Goal: Information Seeking & Learning: Learn about a topic

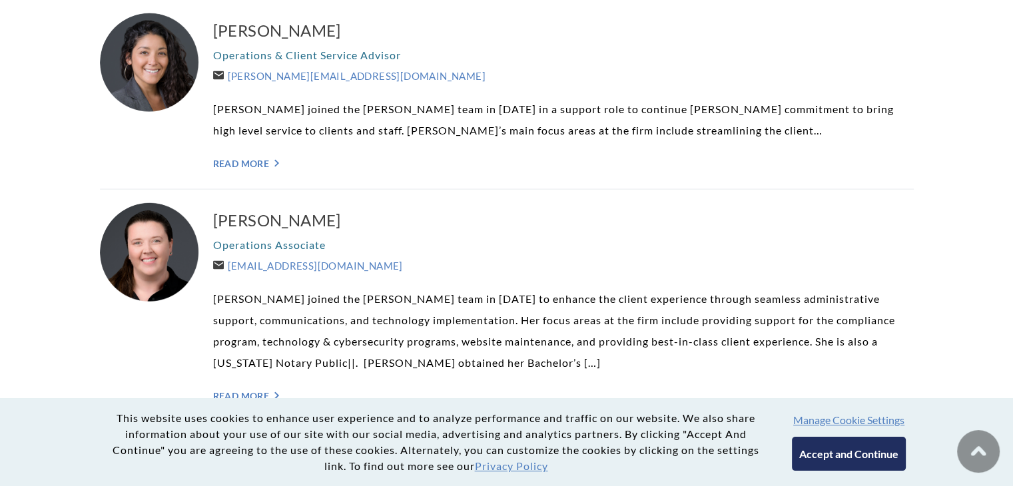
scroll to position [2664, 0]
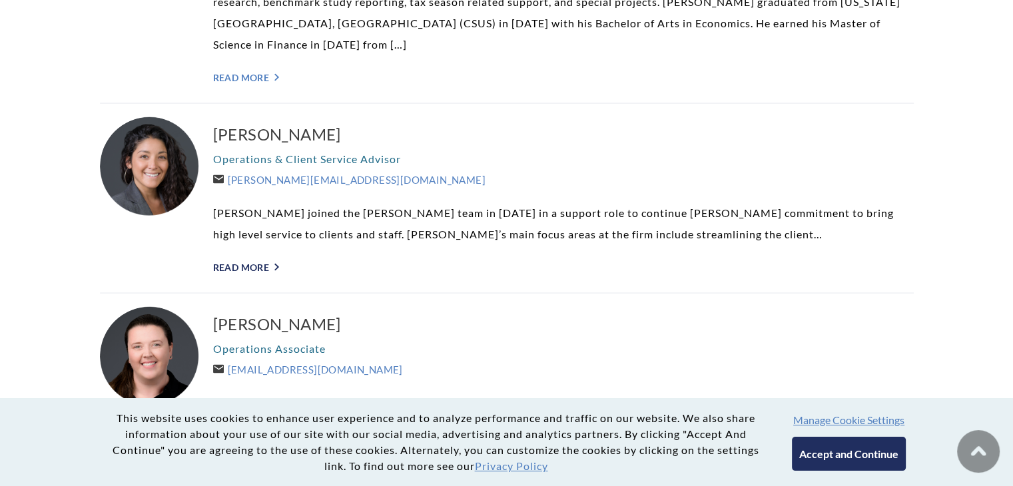
click at [255, 262] on link "Read More ">" at bounding box center [563, 267] width 701 height 11
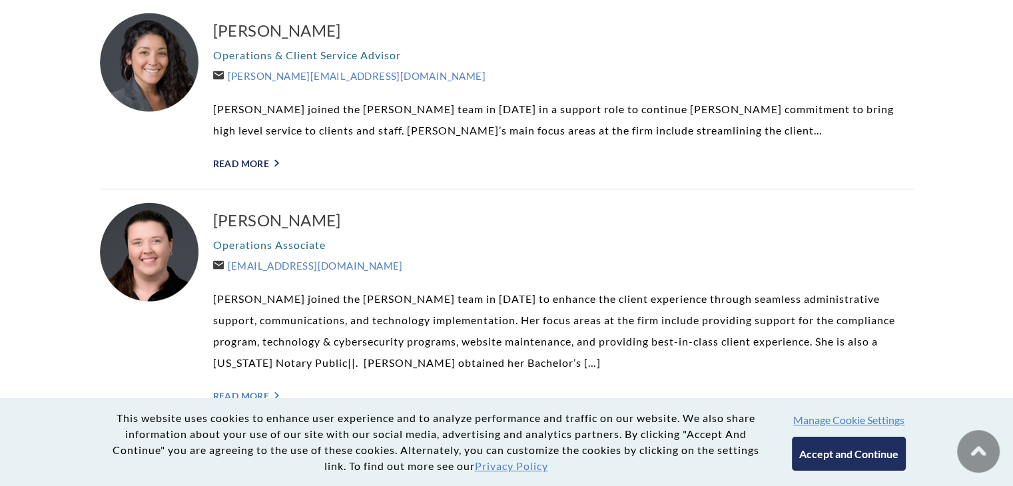
scroll to position [2931, 0]
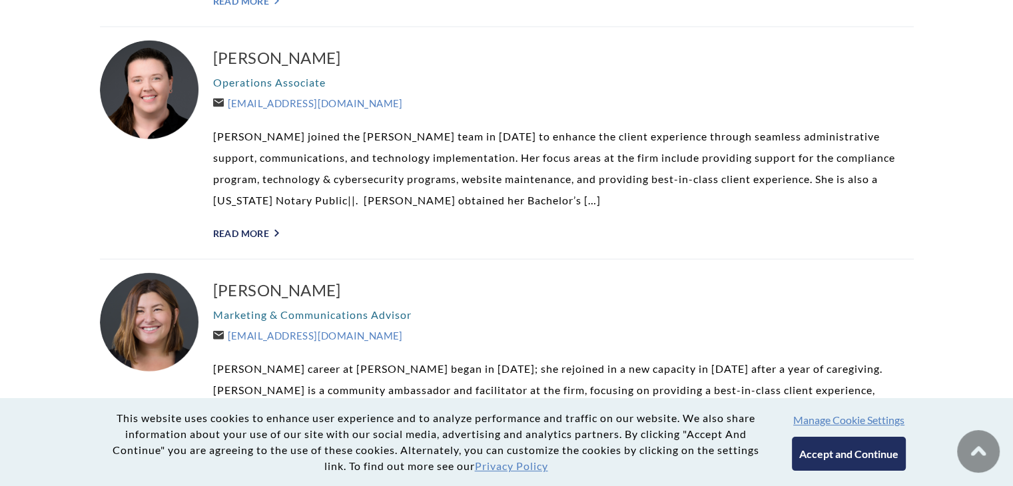
click at [252, 228] on link "Read More ">" at bounding box center [563, 233] width 701 height 11
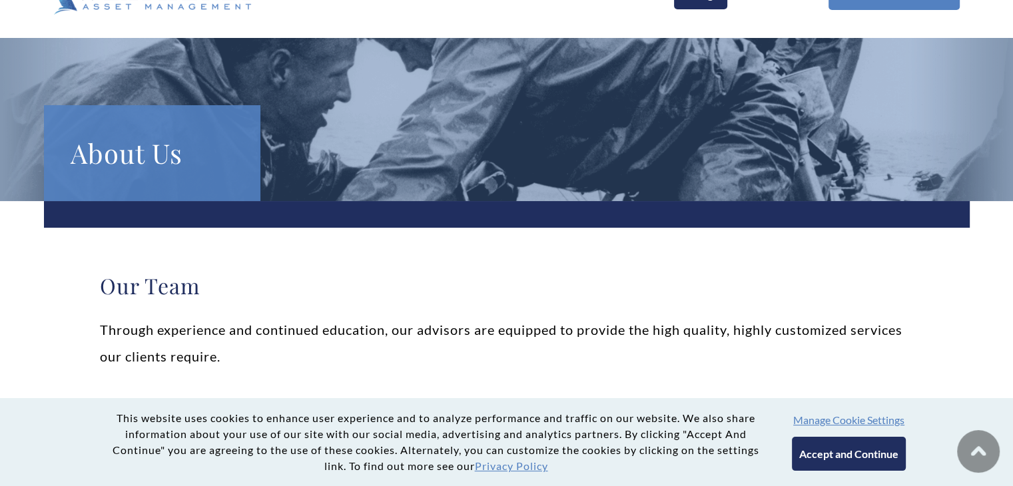
scroll to position [0, 0]
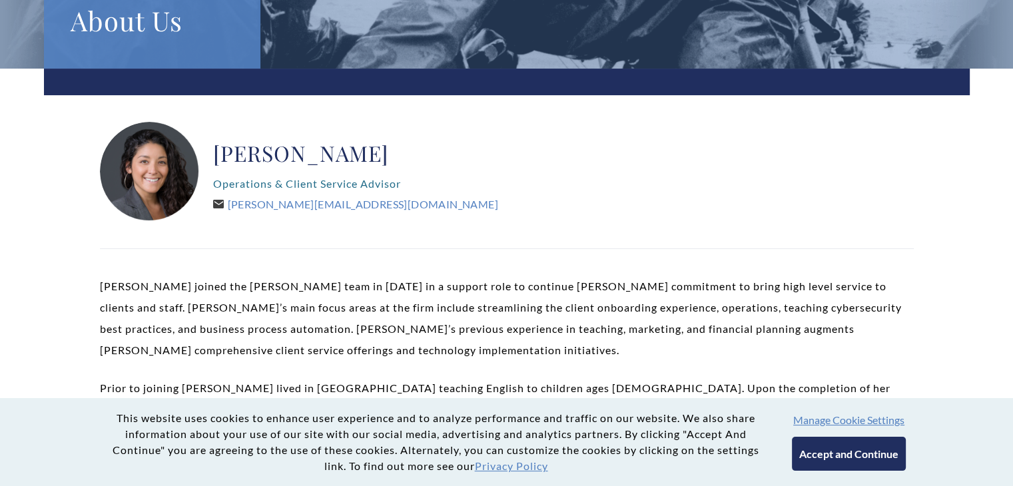
scroll to position [333, 0]
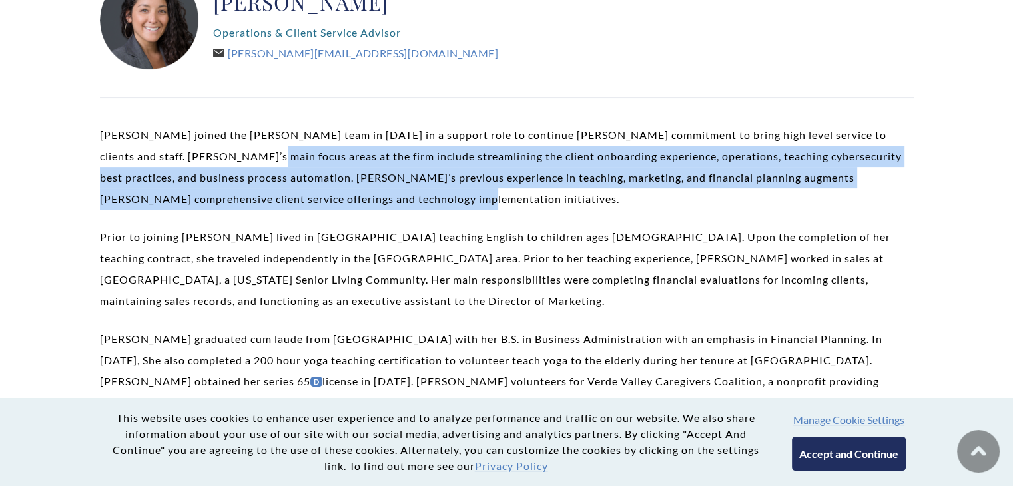
drag, startPoint x: 207, startPoint y: 155, endPoint x: 408, endPoint y: 207, distance: 207.1
click at [405, 206] on p "[PERSON_NAME] joined the [PERSON_NAME] team in [DATE] in a support role to cont…" at bounding box center [507, 167] width 814 height 85
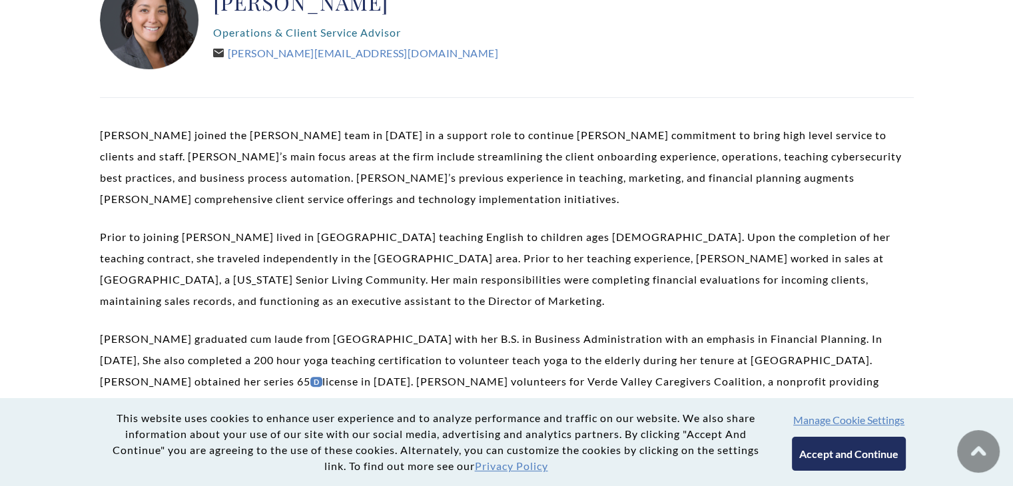
click at [445, 214] on div "[PERSON_NAME] joined the [PERSON_NAME] team in [DATE] in a support role to cont…" at bounding box center [507, 429] width 814 height 608
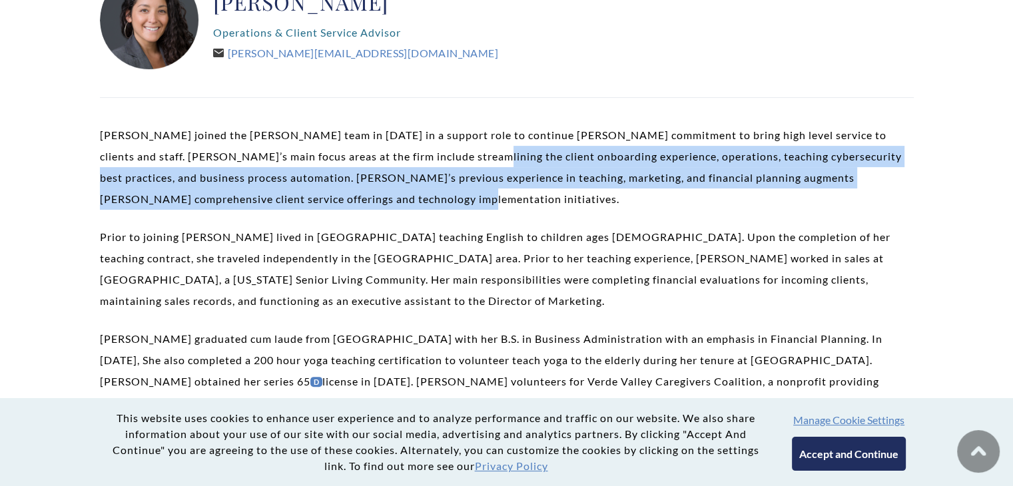
drag, startPoint x: 430, startPoint y: 158, endPoint x: 546, endPoint y: 208, distance: 126.2
click at [546, 208] on p "Sally Eisenberg joined the Weatherly team in 2016 in a support role to continue…" at bounding box center [507, 167] width 814 height 85
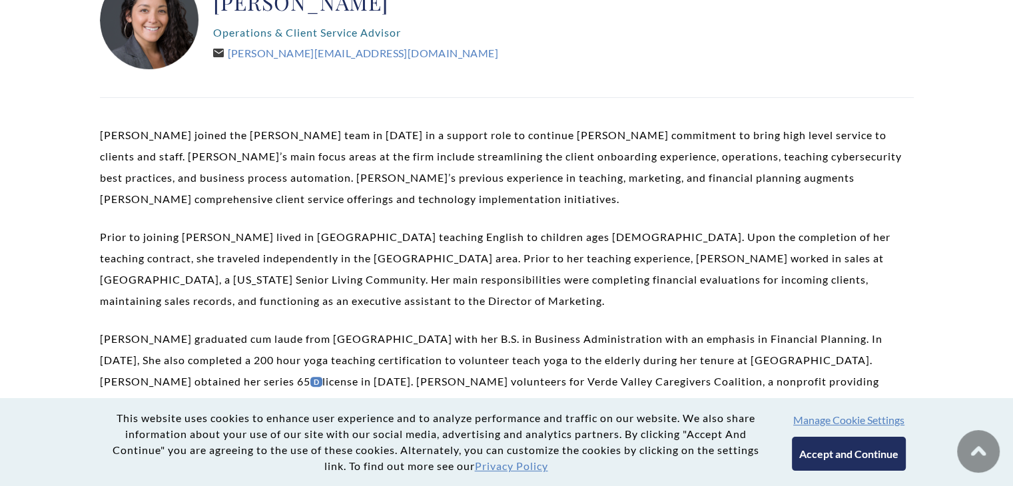
click at [546, 214] on div "Sally Eisenberg joined the Weatherly team in 2016 in a support role to continue…" at bounding box center [507, 429] width 814 height 608
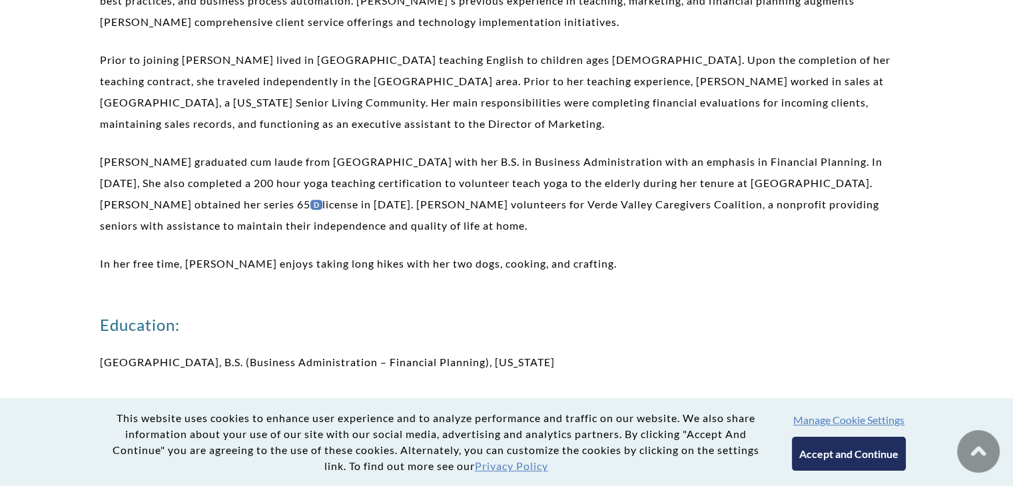
scroll to position [266, 0]
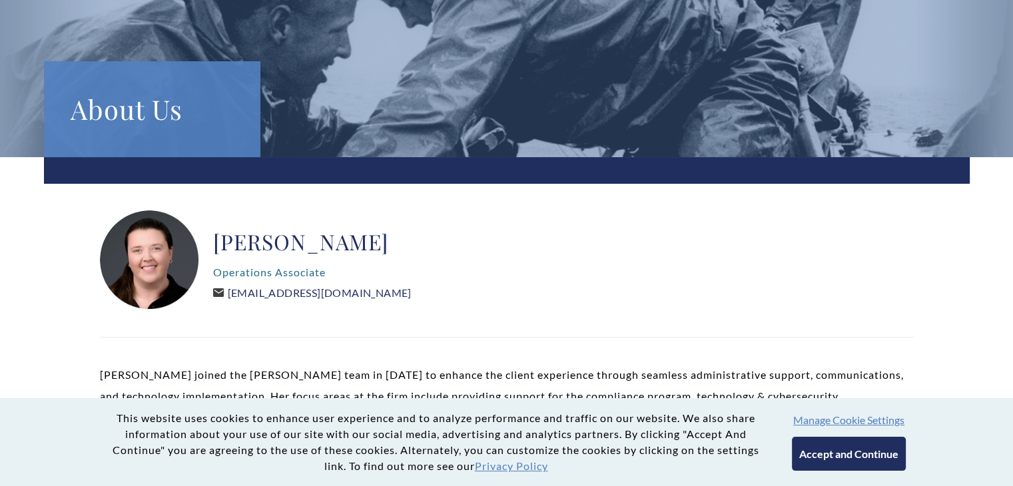
scroll to position [400, 0]
